Goal: Navigation & Orientation: Find specific page/section

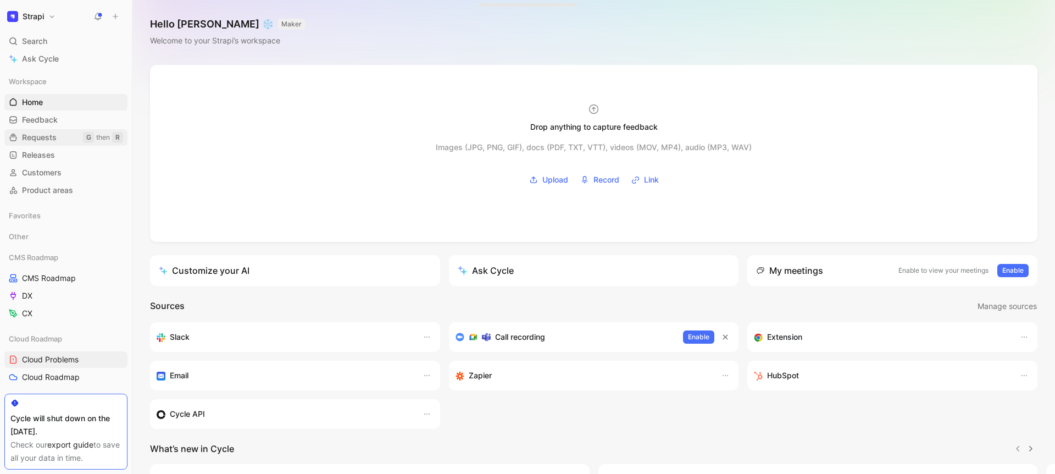
click at [41, 133] on span "Requests" at bounding box center [39, 137] width 35 height 11
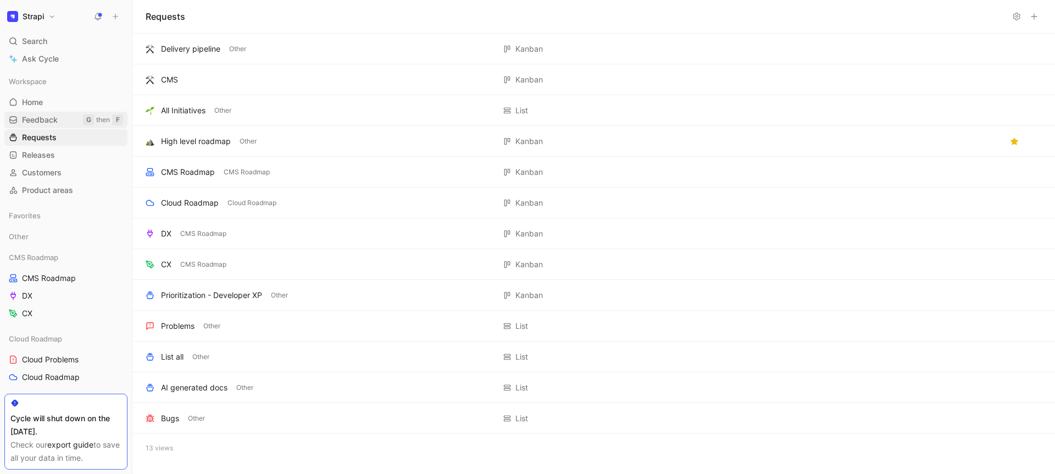
click at [42, 122] on span "Feedback" at bounding box center [40, 119] width 36 height 11
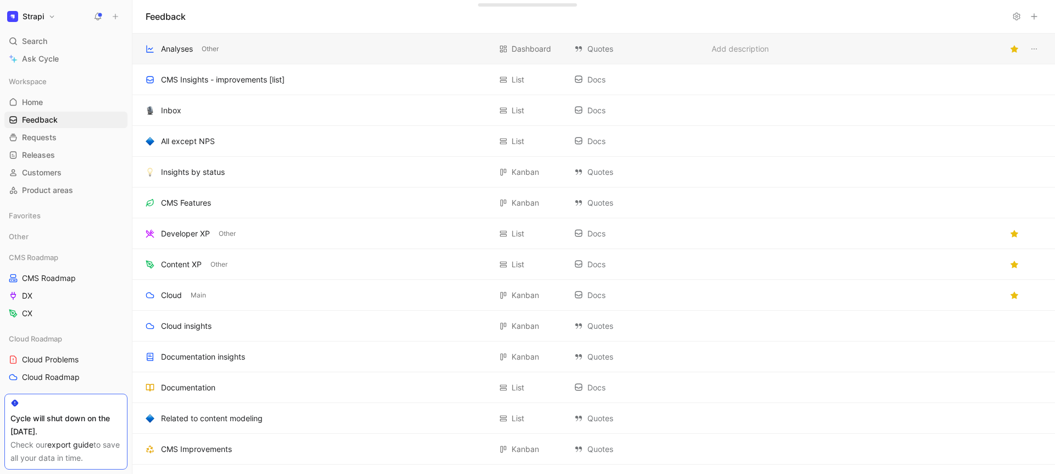
click at [182, 45] on div "Analyses" at bounding box center [177, 48] width 32 height 13
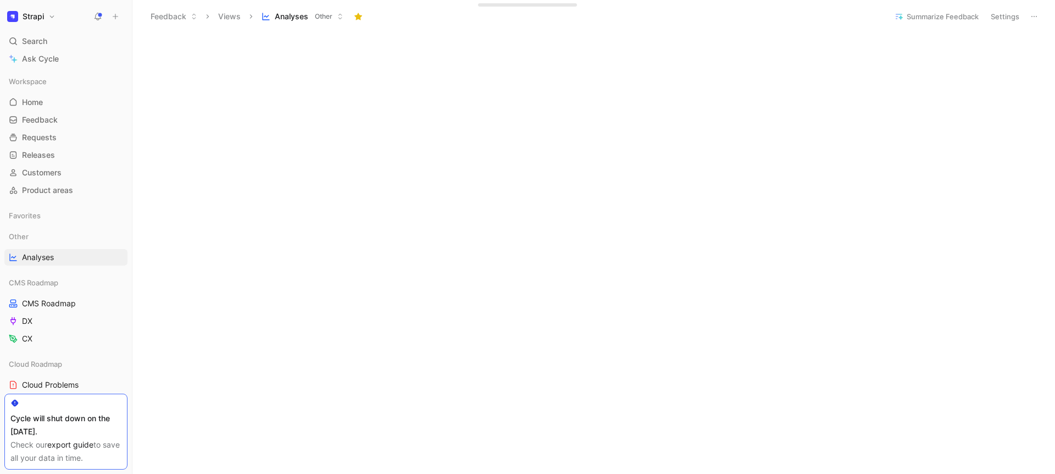
scroll to position [458, 0]
